Goal: Task Accomplishment & Management: Complete application form

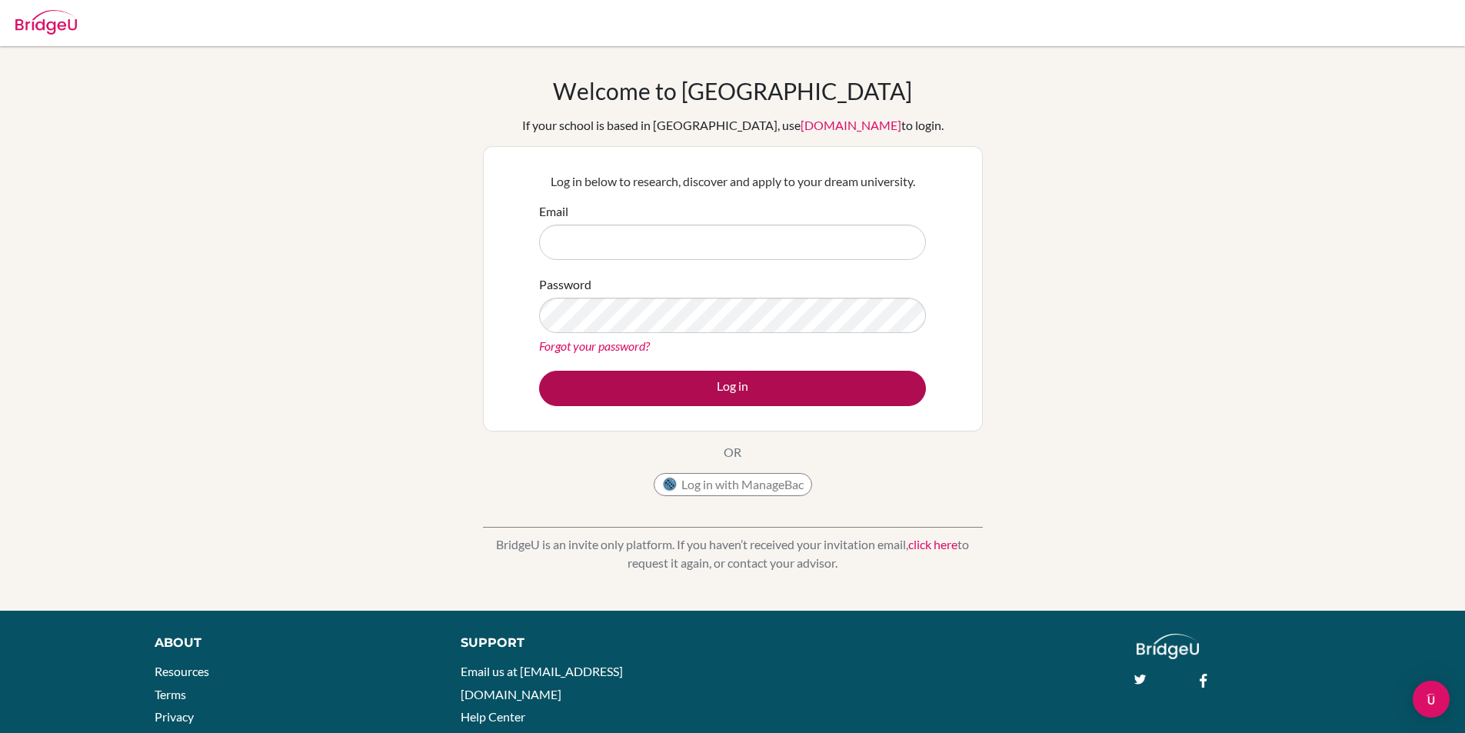
type input "secretaria.academica@gimnasiovermont.edu.co"
click at [725, 386] on button "Log in" at bounding box center [732, 388] width 387 height 35
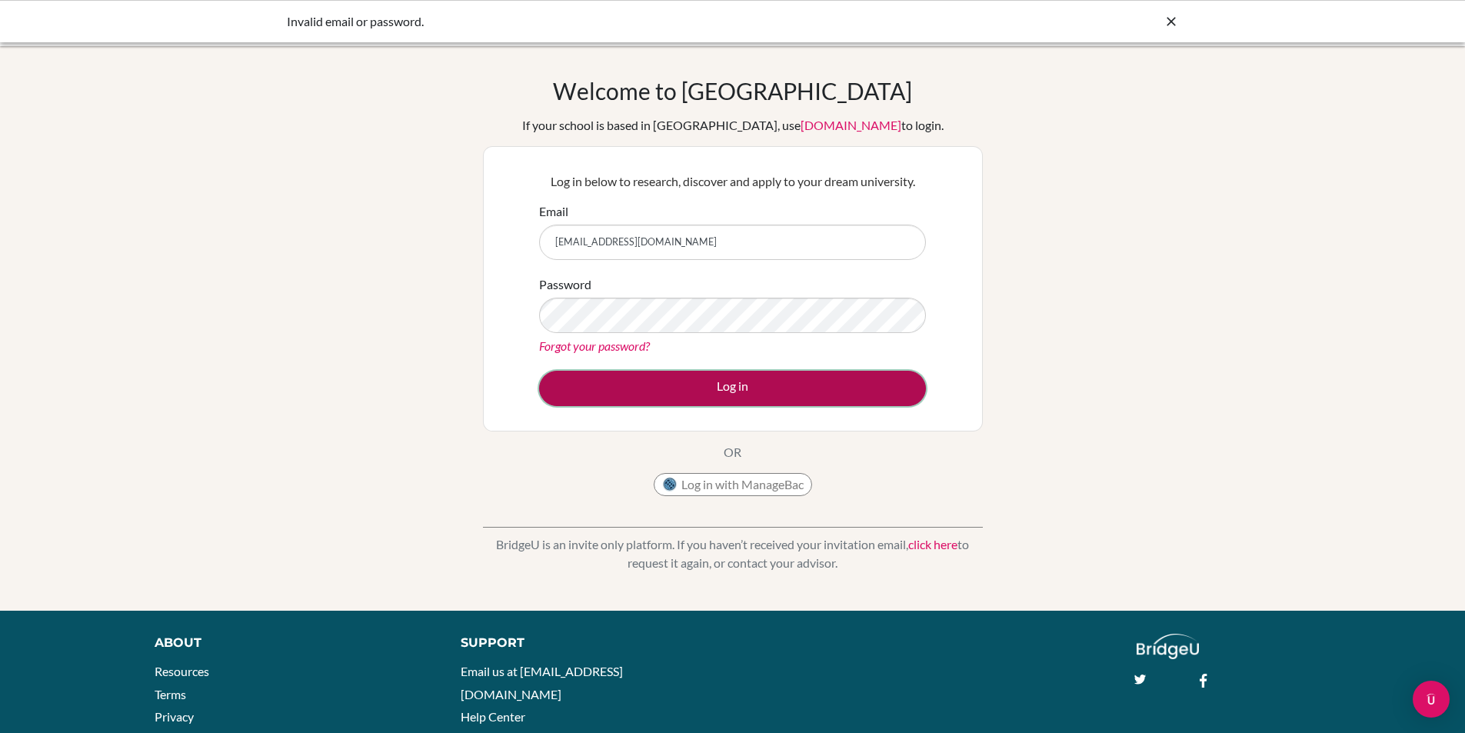
click at [665, 378] on button "Log in" at bounding box center [732, 388] width 387 height 35
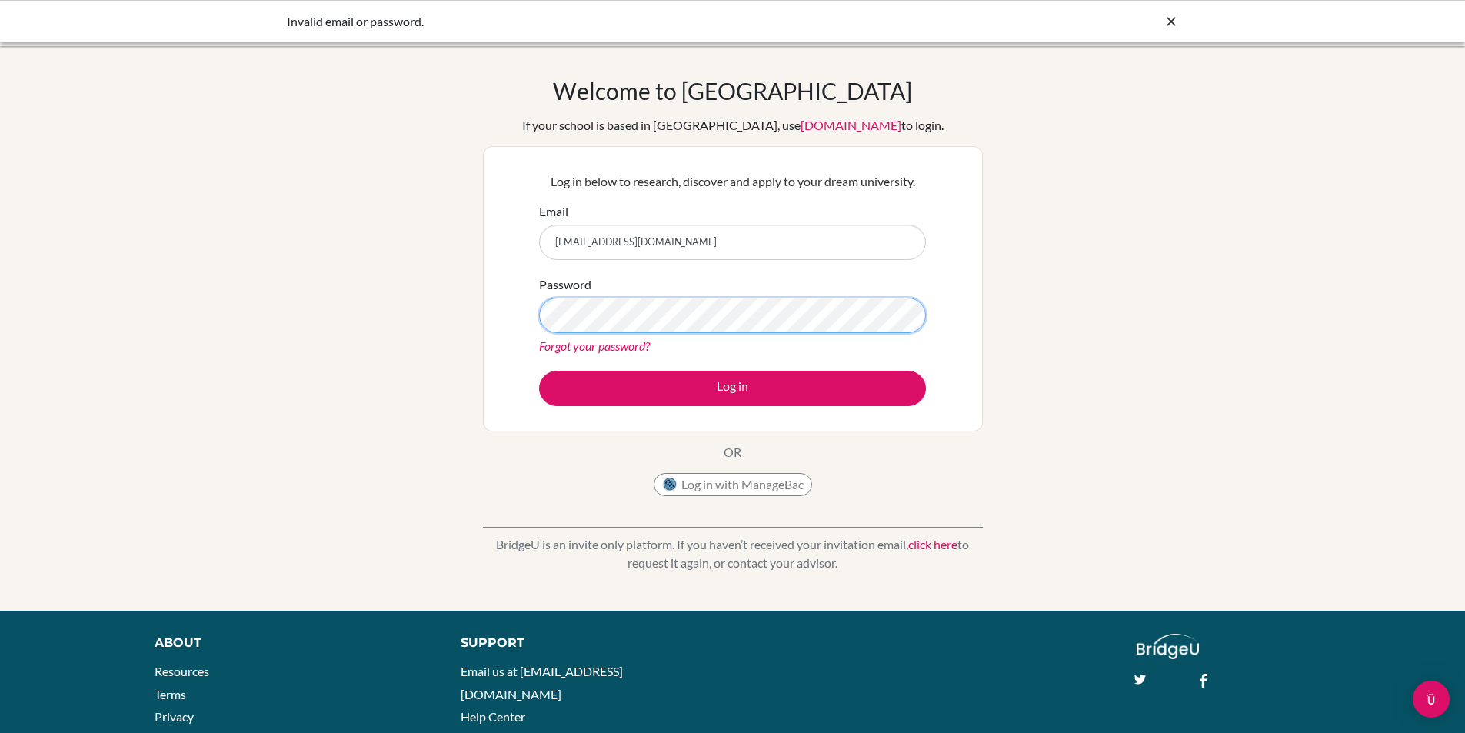
click at [0, 256] on div "Welcome to BridgeU If your school is based in China, use app.bridge-u.com.cn to…" at bounding box center [732, 328] width 1465 height 503
drag, startPoint x: 313, startPoint y: 430, endPoint x: 428, endPoint y: 405, distance: 118.1
click at [313, 430] on div "Welcome to BridgeU If your school is based in China, use app.bridge-u.com.cn to…" at bounding box center [732, 328] width 1465 height 503
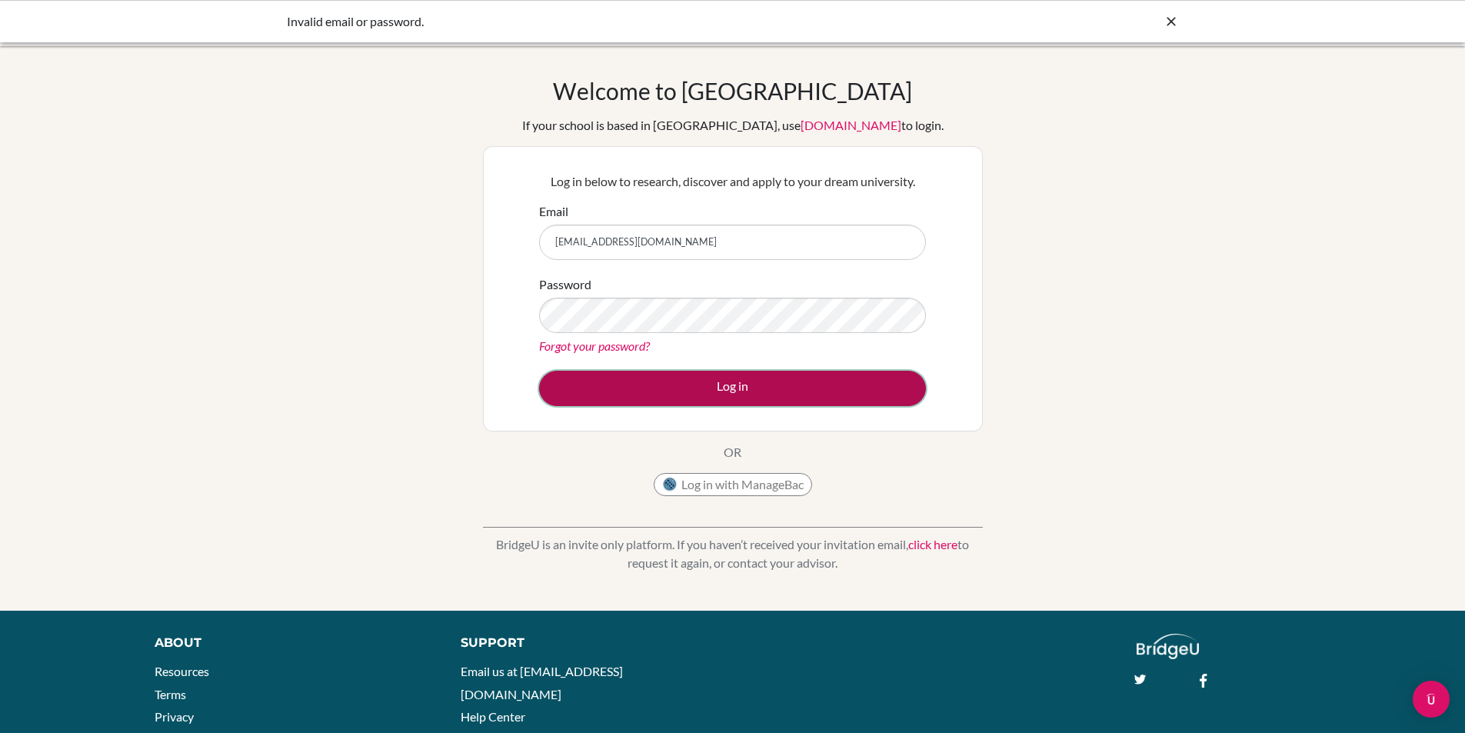
click at [767, 391] on button "Log in" at bounding box center [732, 388] width 387 height 35
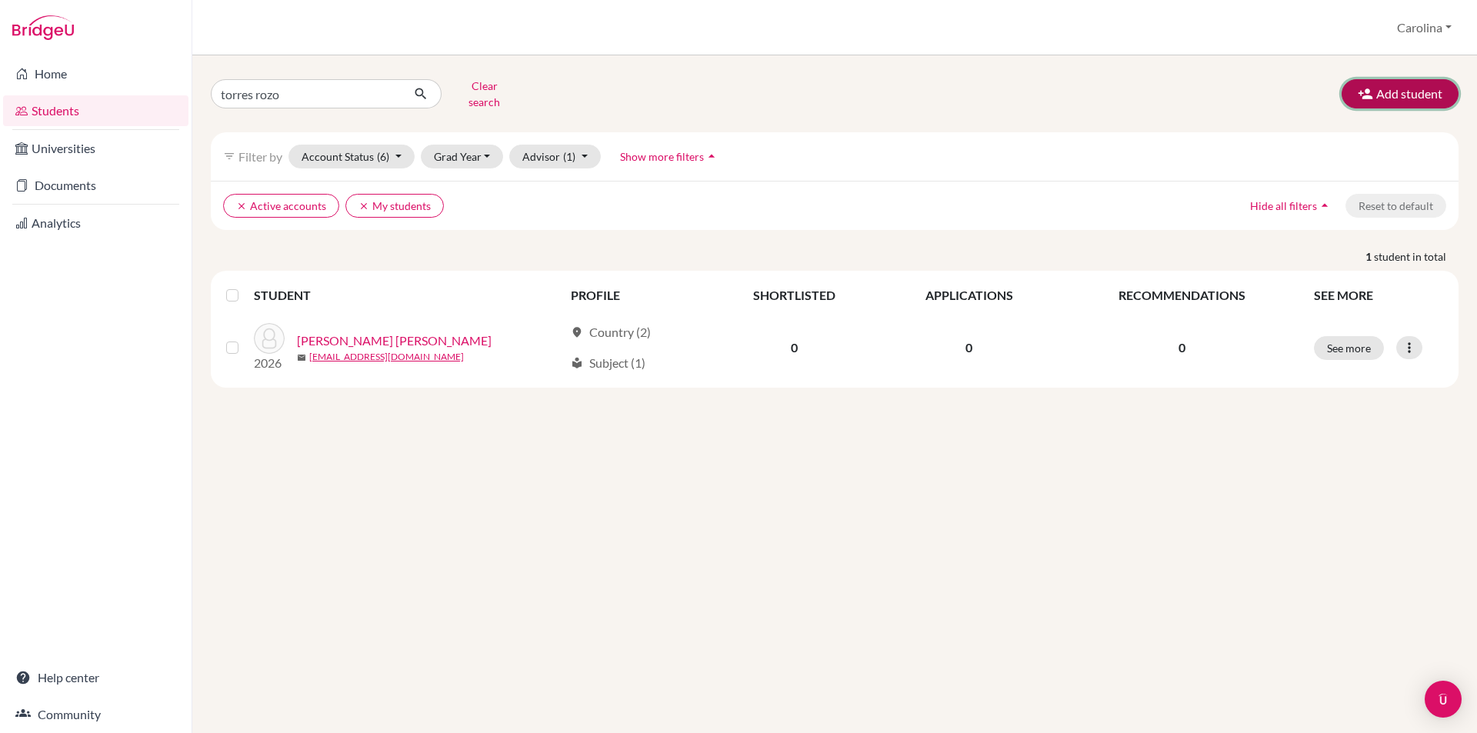
click at [1405, 93] on button "Add student" at bounding box center [1400, 93] width 117 height 29
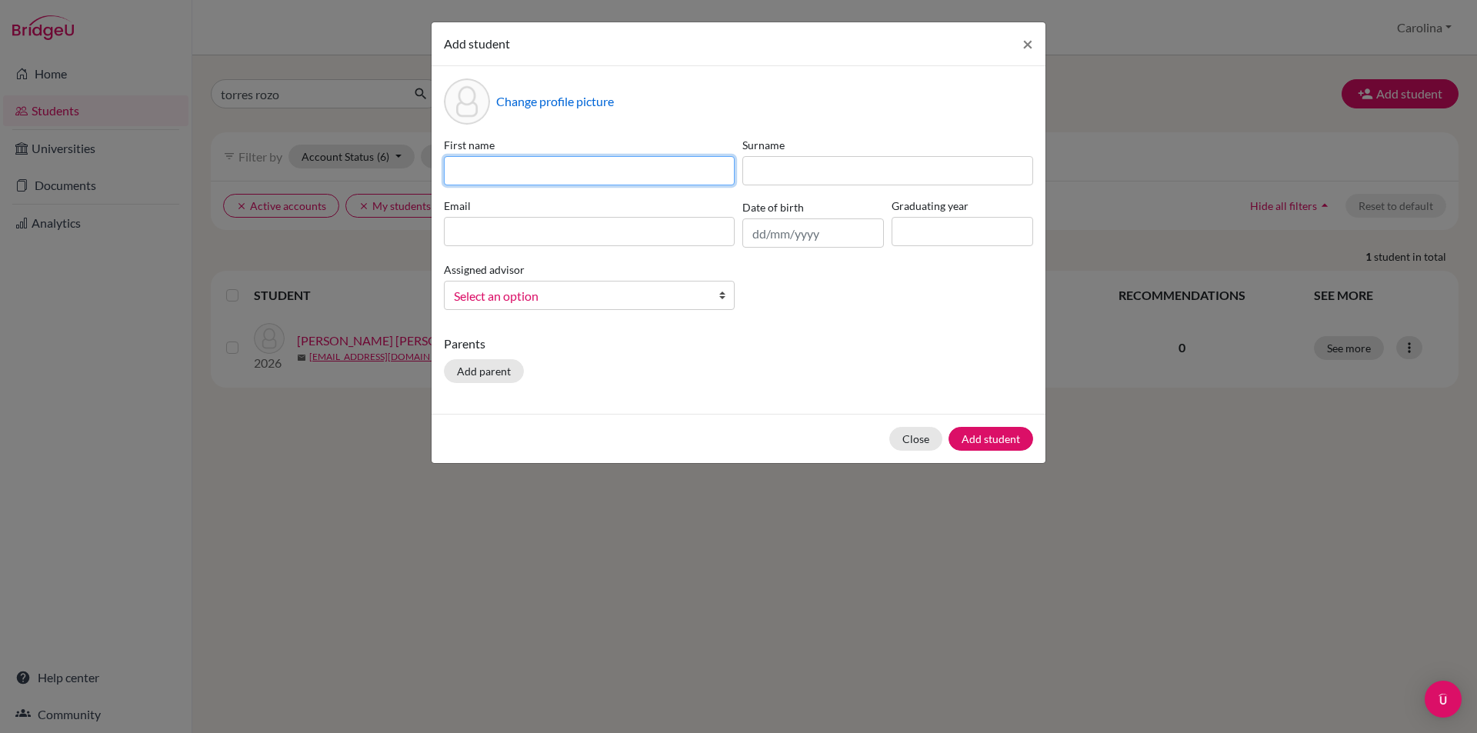
click at [599, 162] on input at bounding box center [589, 170] width 291 height 29
type input "[PERSON_NAME]"
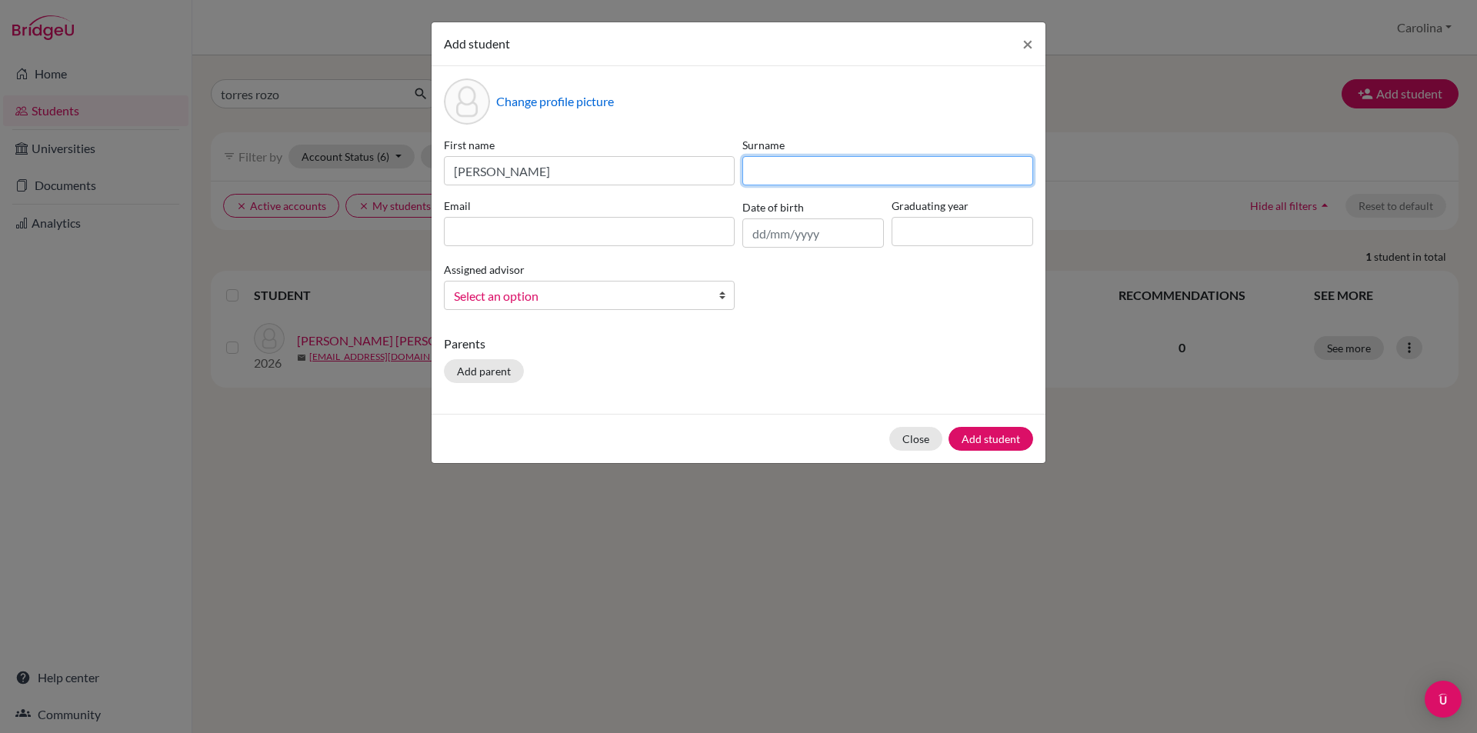
click at [852, 169] on input at bounding box center [887, 170] width 291 height 29
type input "Ramirez Flores"
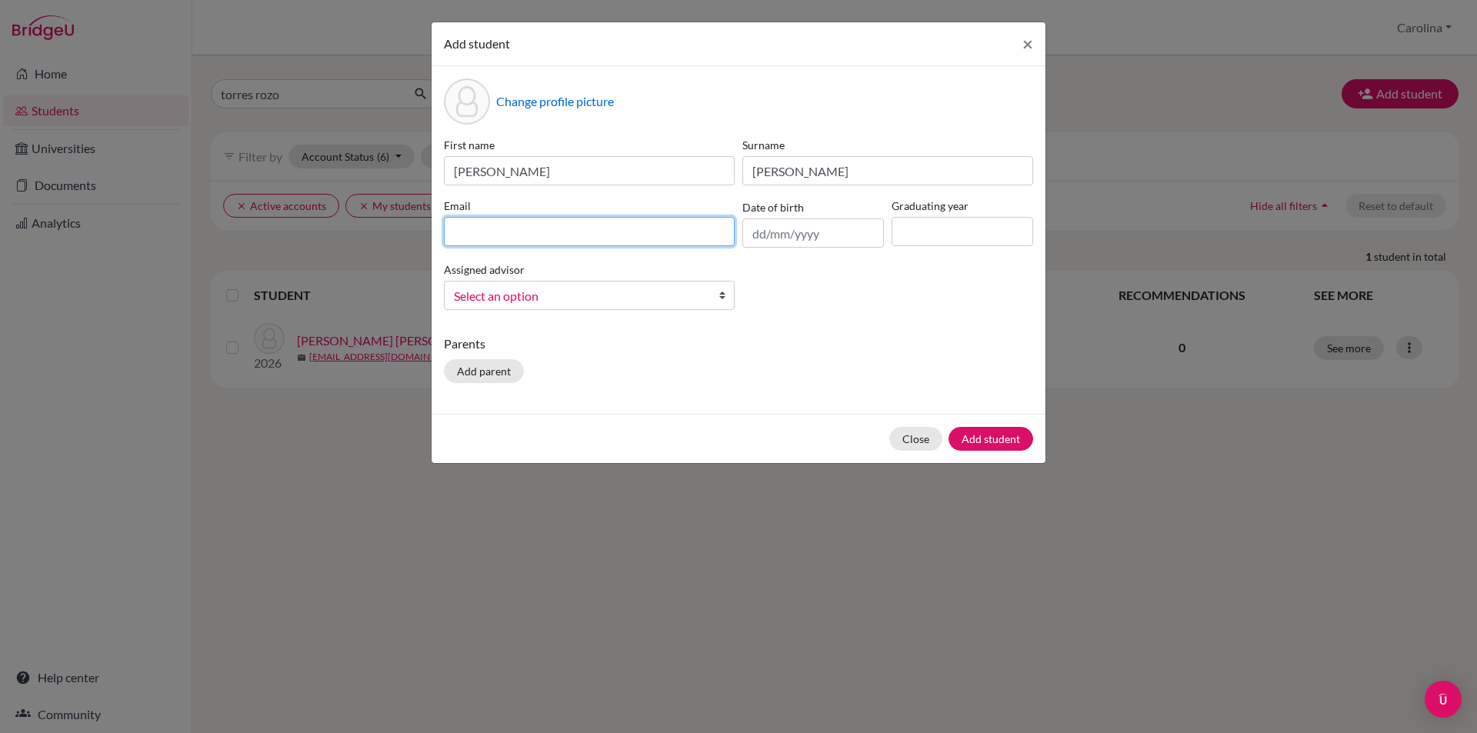
click at [522, 232] on input at bounding box center [589, 231] width 291 height 29
type input "sr6409@gimnasiovermont.edu.co"
click at [642, 295] on span "Select an option" at bounding box center [579, 296] width 251 height 20
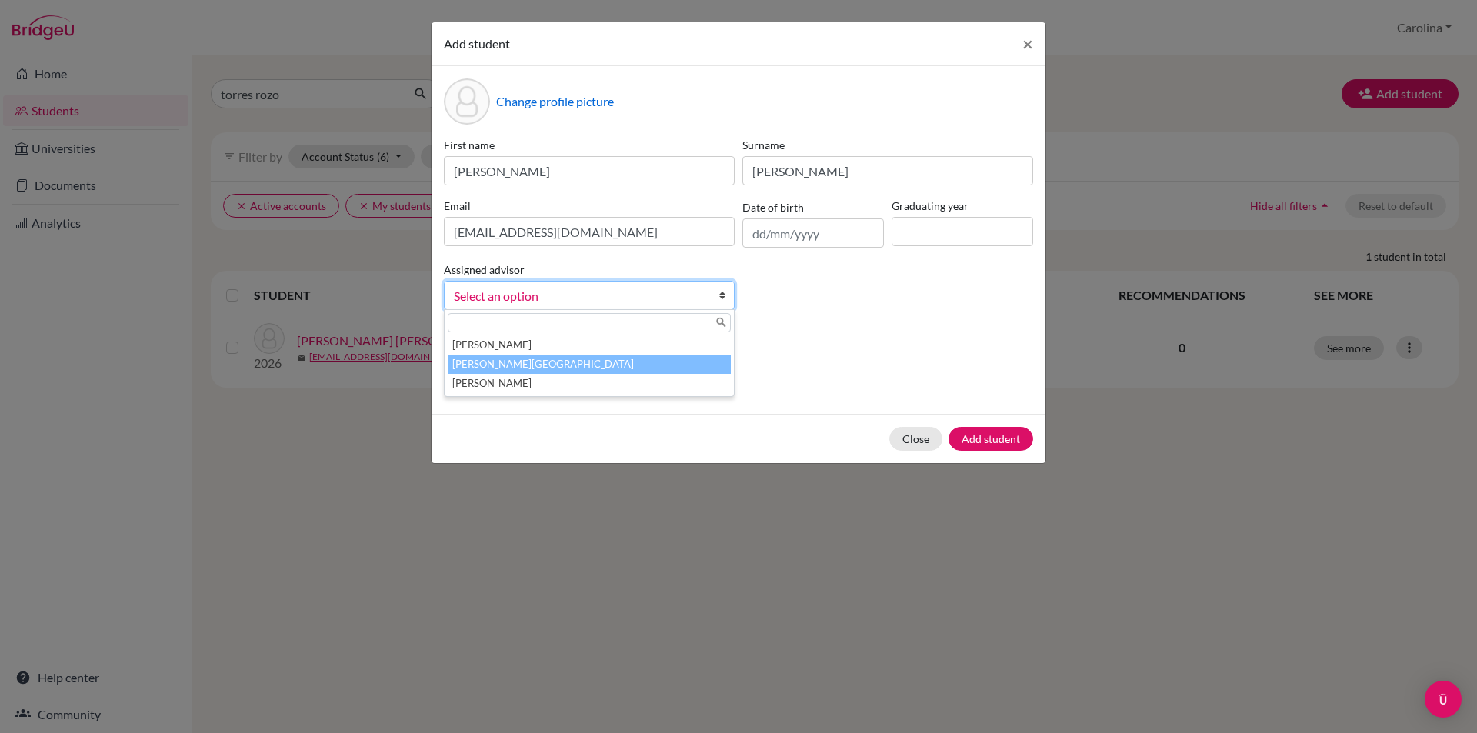
click at [652, 360] on li "Carrillo Lozano, Carolina" at bounding box center [589, 364] width 283 height 19
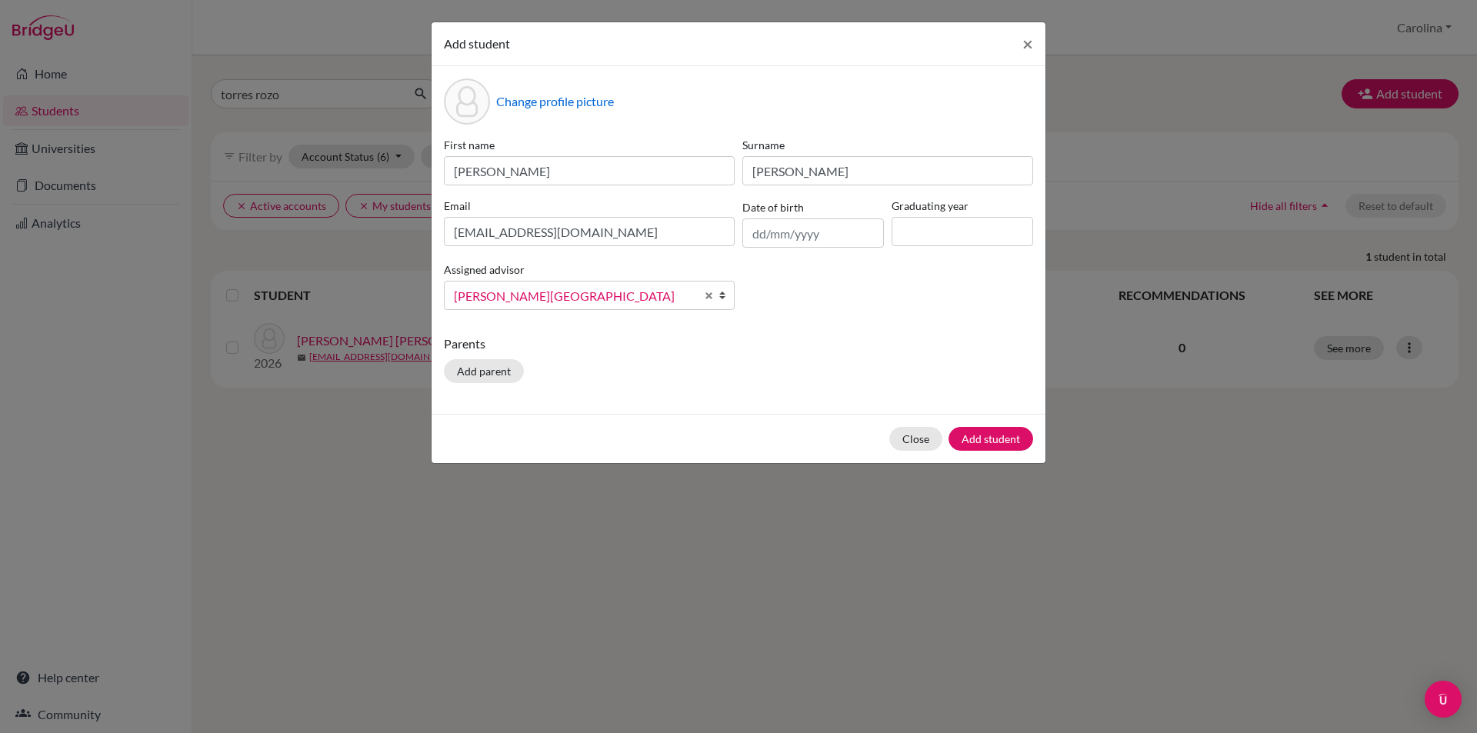
click at [655, 358] on div "Parents Add parent" at bounding box center [738, 362] width 589 height 55
click at [990, 445] on button "Add student" at bounding box center [990, 439] width 85 height 24
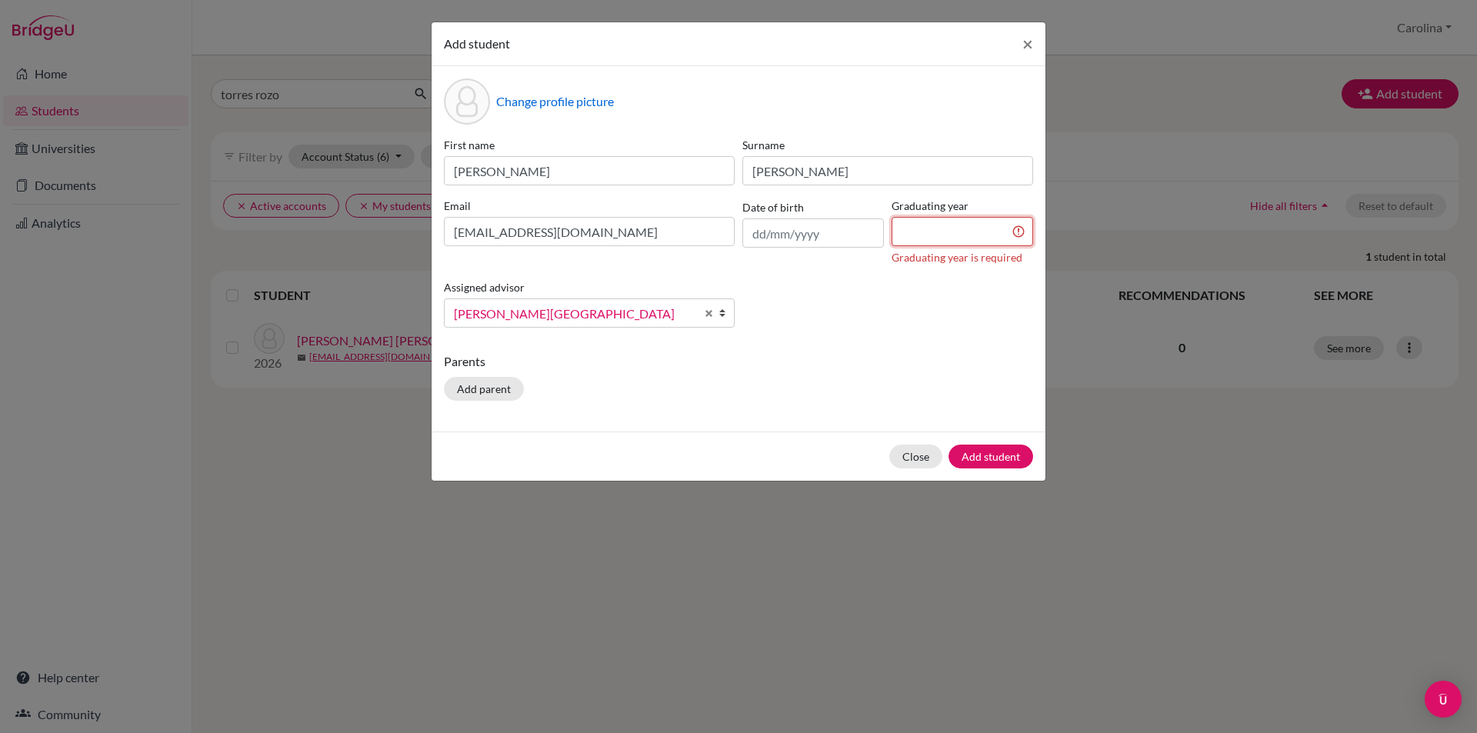
click at [966, 222] on input at bounding box center [963, 231] width 142 height 29
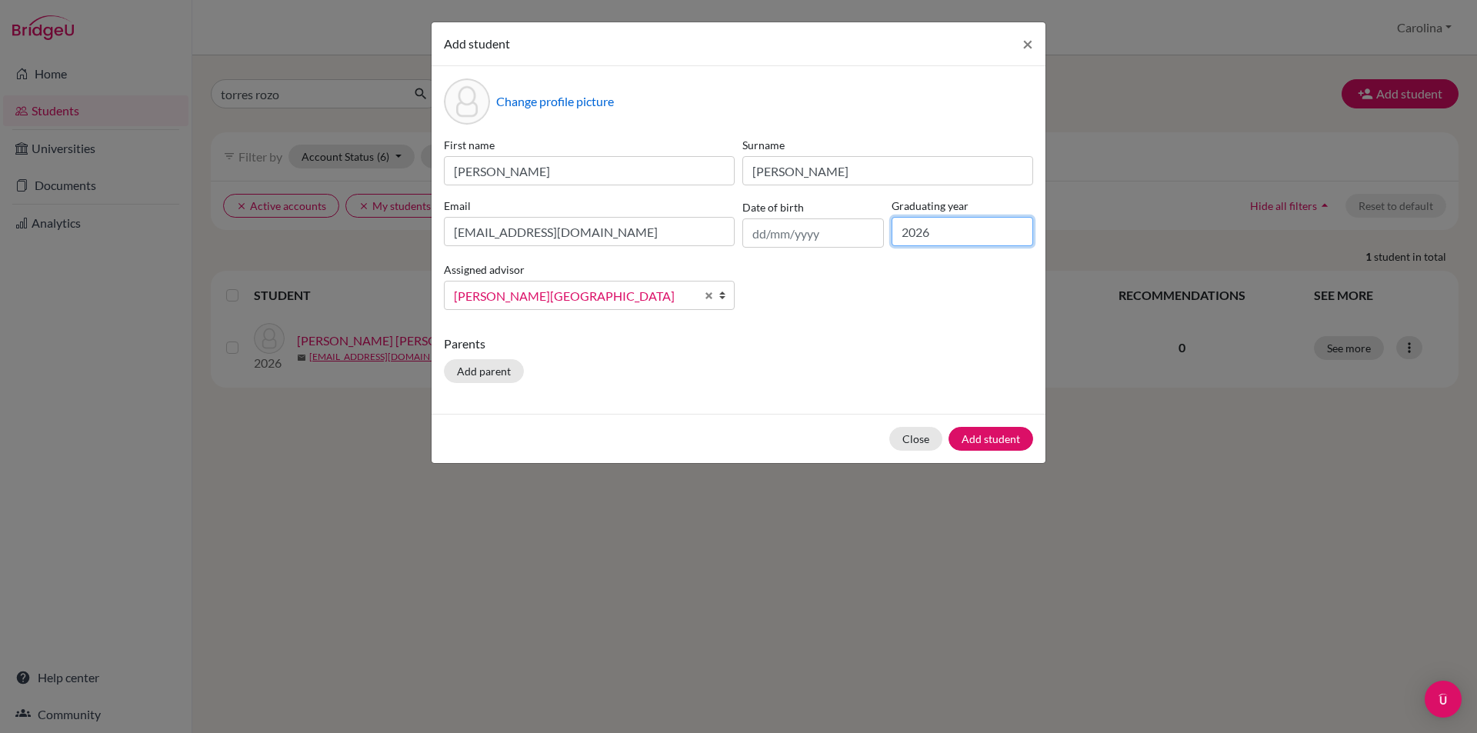
type input "2026"
click at [804, 306] on div "First name Samantha Alejandra Surname Ramirez Flores Email sr6409@gimnasiovermo…" at bounding box center [738, 229] width 597 height 185
click at [1012, 429] on button "Add student" at bounding box center [990, 439] width 85 height 24
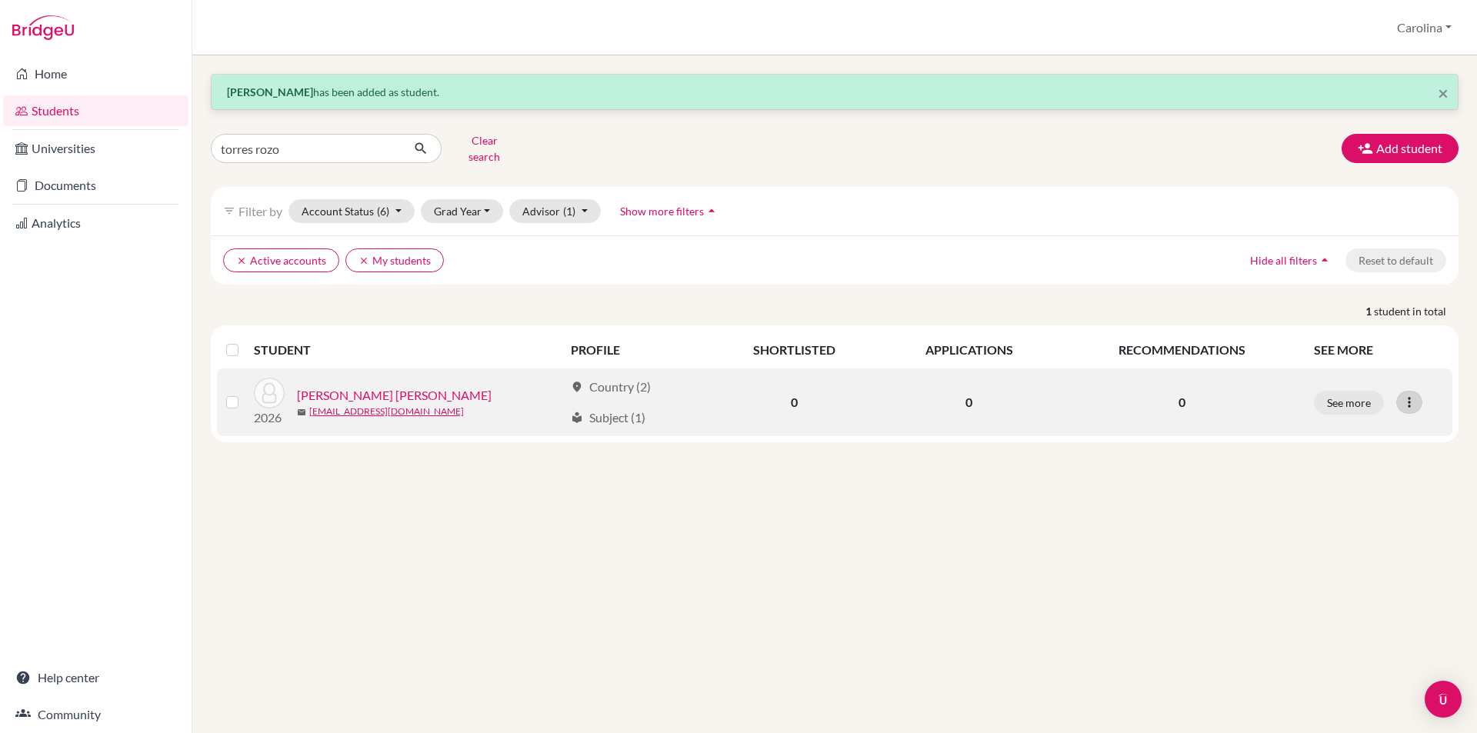
click at [1405, 395] on icon at bounding box center [1409, 402] width 15 height 15
click at [1369, 451] on button "Send Message" at bounding box center [1343, 459] width 122 height 25
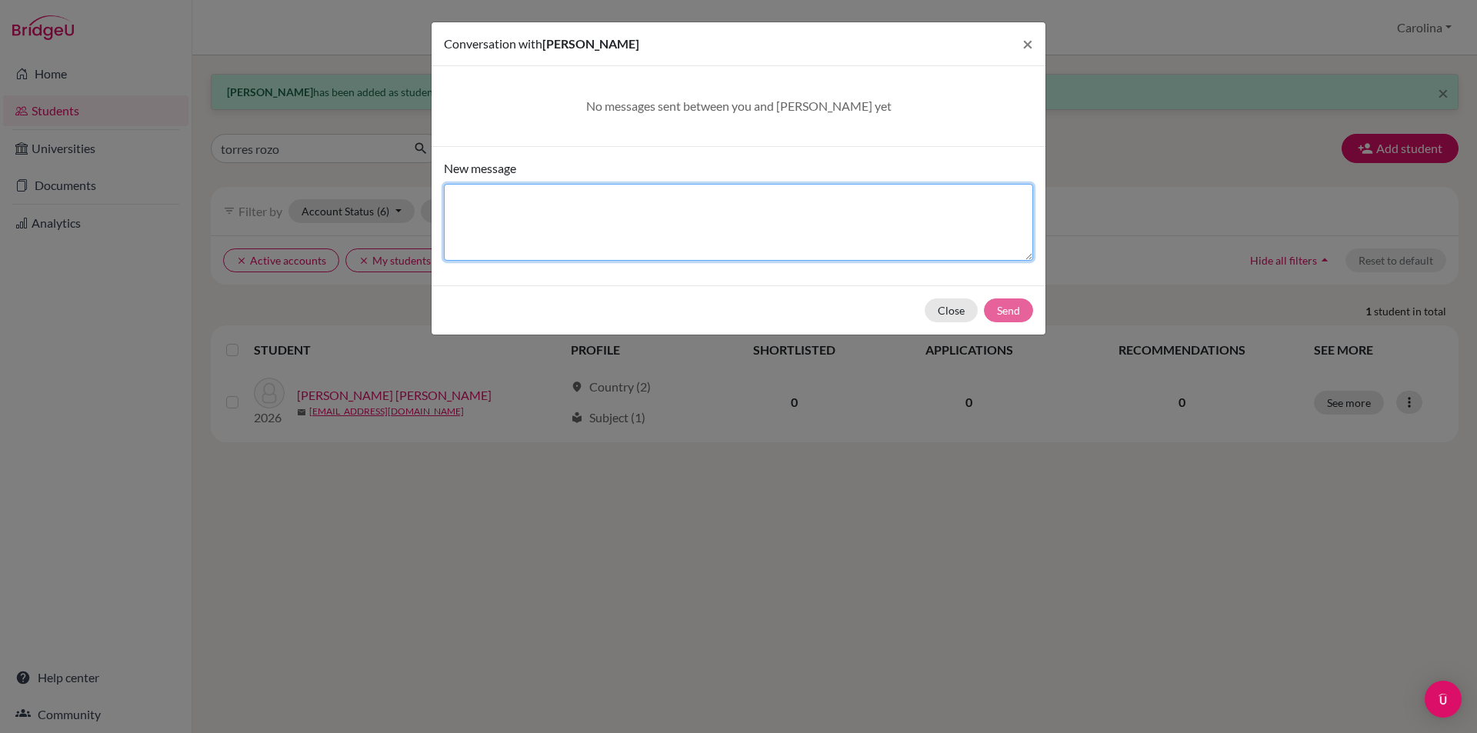
click at [757, 207] on textarea "New message" at bounding box center [738, 222] width 589 height 77
type textarea "a"
type textarea "A"
click at [1024, 39] on span "×" at bounding box center [1027, 43] width 11 height 22
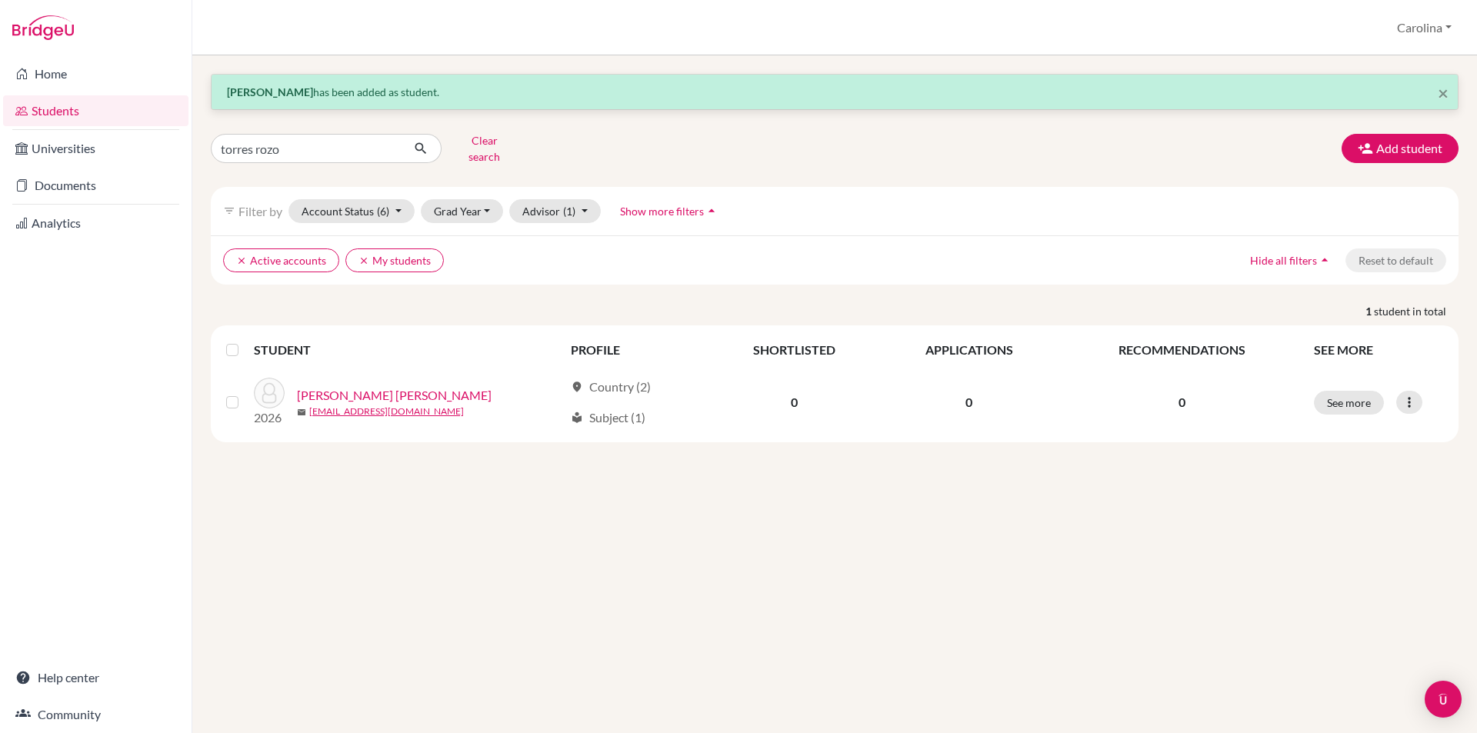
click at [1182, 584] on div "× Samantha Alejandra Ramirez Flores has been added as student. torres rozo Clea…" at bounding box center [834, 394] width 1285 height 678
drag, startPoint x: 309, startPoint y: 144, endPoint x: 13, endPoint y: 97, distance: 299.9
click at [13, 97] on div "Home Students Universities Documents Analytics Help center Community Students o…" at bounding box center [738, 366] width 1477 height 733
type input "ramirez f"
click at [424, 143] on button "submit" at bounding box center [421, 148] width 41 height 29
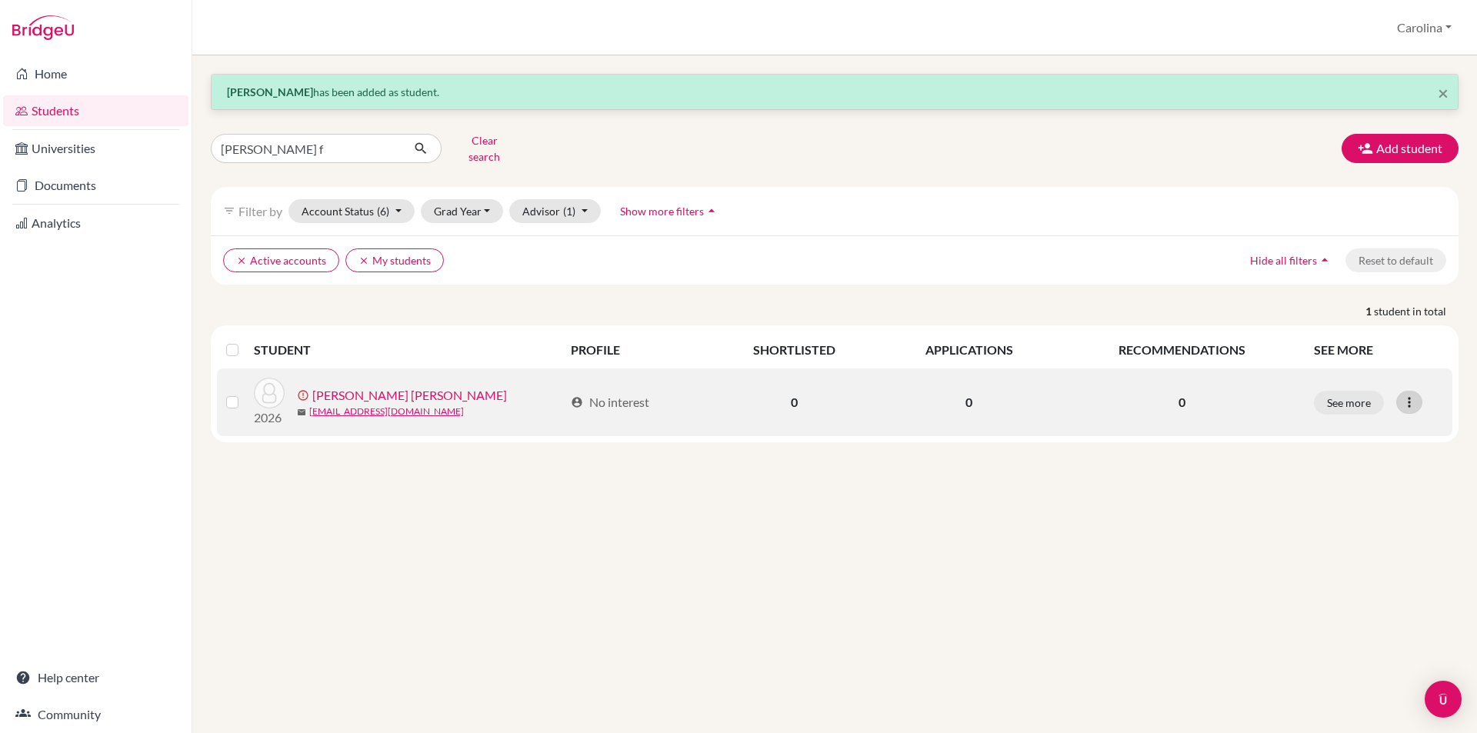
click at [1407, 395] on icon at bounding box center [1409, 402] width 15 height 15
click at [1387, 447] on button "Send Message" at bounding box center [1351, 459] width 139 height 25
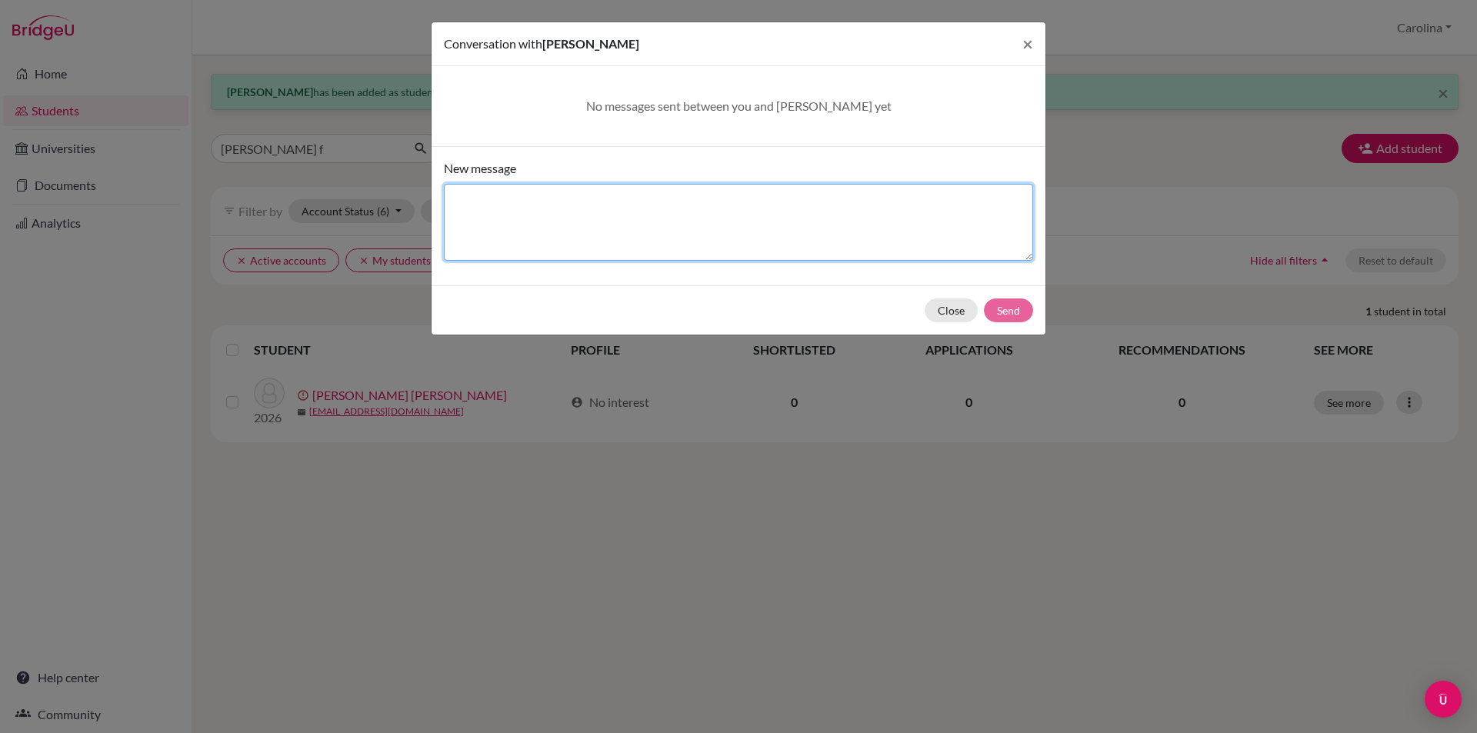
click at [652, 222] on textarea "New message" at bounding box center [738, 222] width 589 height 77
type textarea "Crea tu cuenta y la sincronizas con Common App"
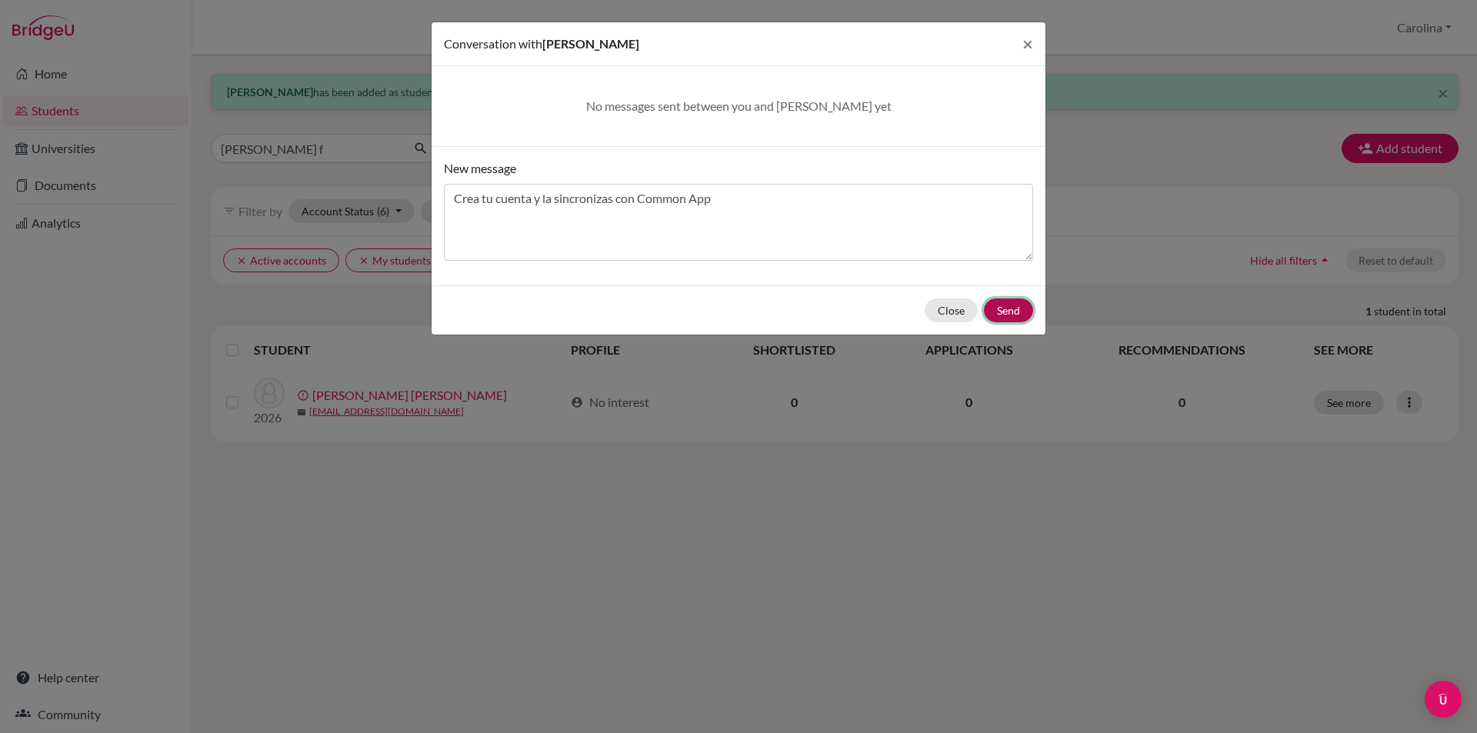
click at [1019, 312] on button "Send" at bounding box center [1008, 310] width 49 height 24
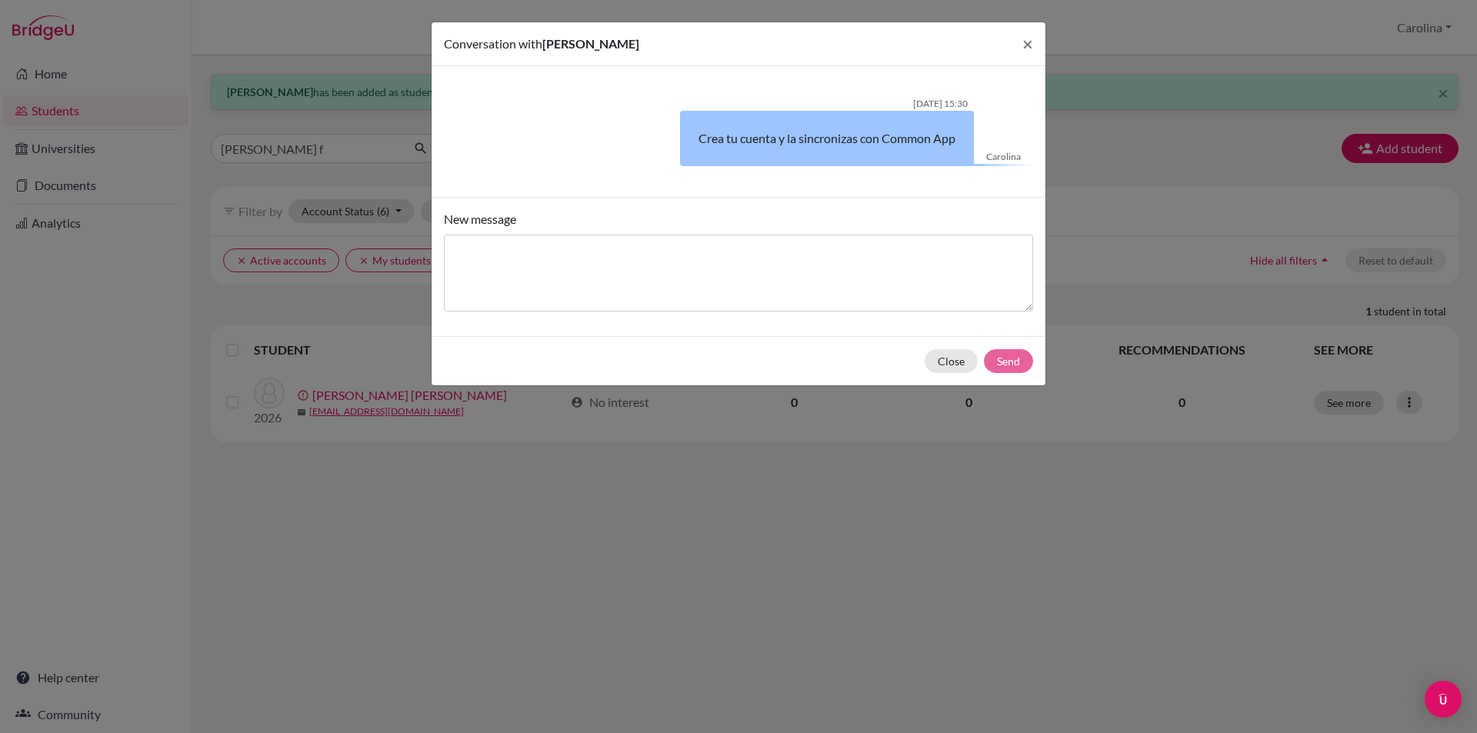
click at [871, 571] on div "Conversation with Samantha Alejandra Ramirez Flores × Carolina 29/08/2025 15:30…" at bounding box center [738, 366] width 1477 height 733
click at [1033, 38] on button "×" at bounding box center [1027, 43] width 35 height 43
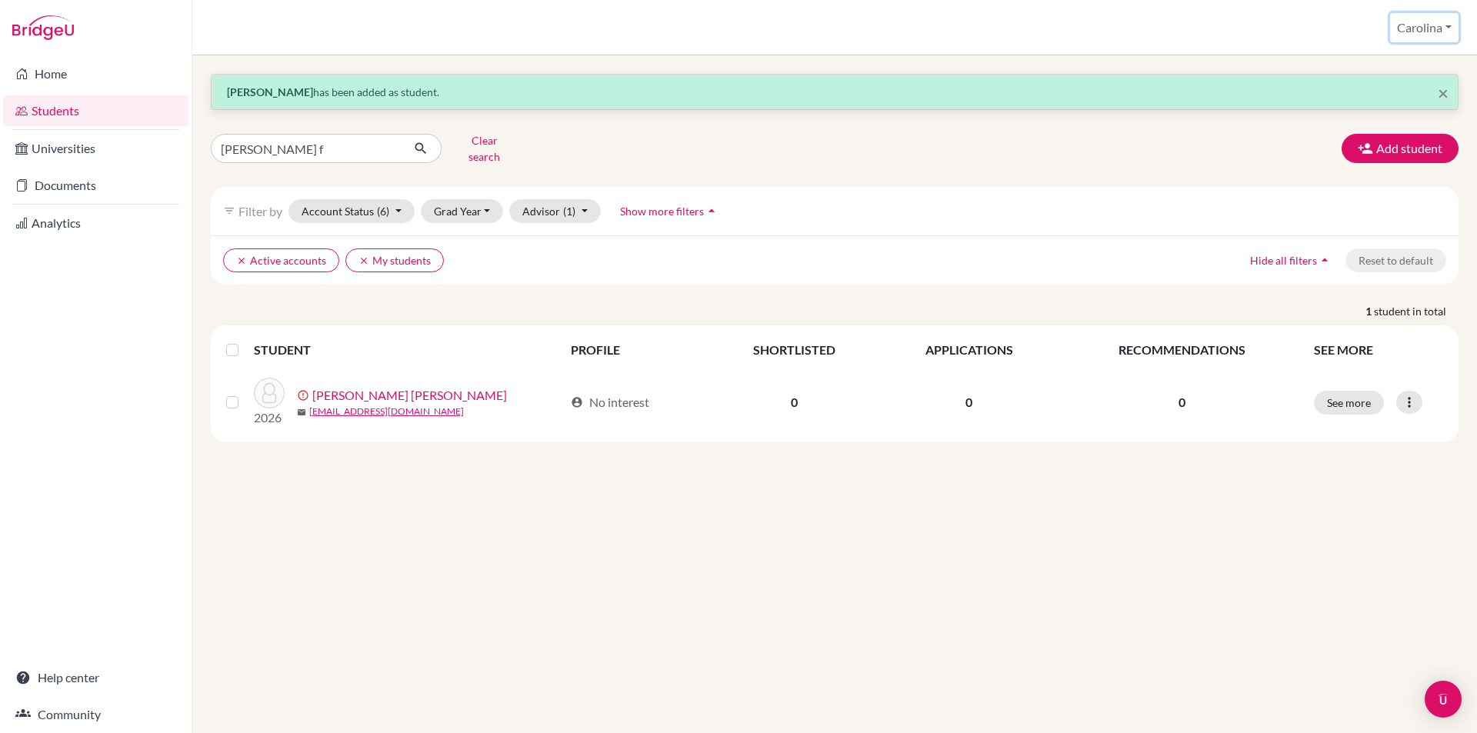
click at [1445, 24] on button "Carolina" at bounding box center [1424, 27] width 68 height 29
click at [1397, 128] on button "Log out" at bounding box center [1400, 125] width 122 height 25
